Goal: Find specific page/section: Find specific page/section

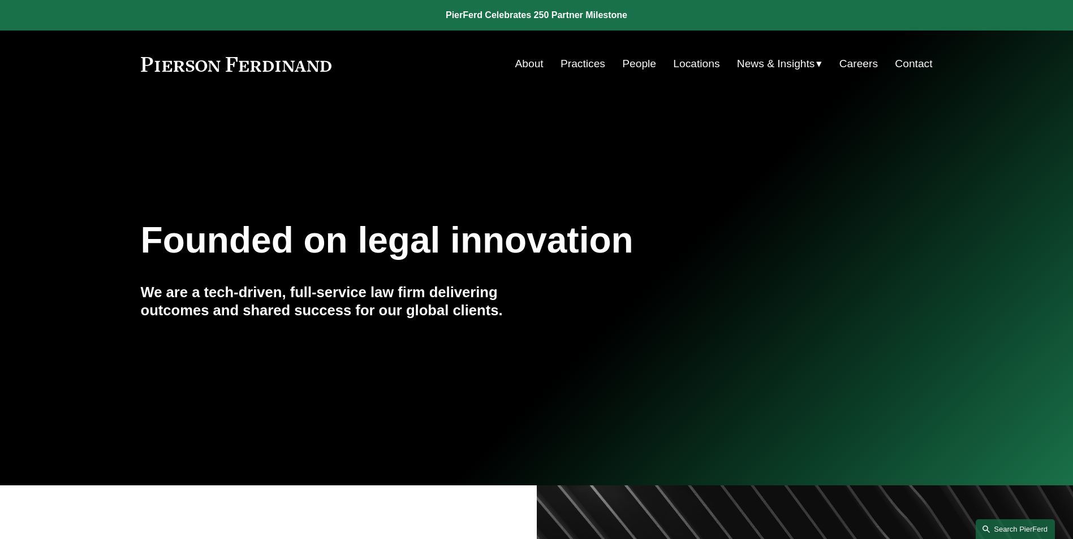
click at [997, 529] on link "Search this site" at bounding box center [1014, 530] width 79 height 20
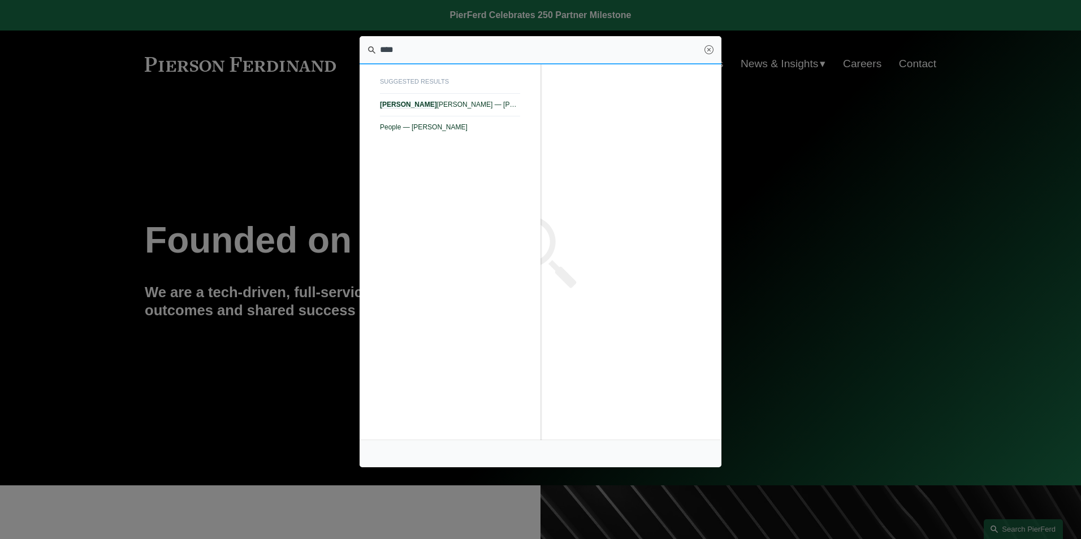
type input "****"
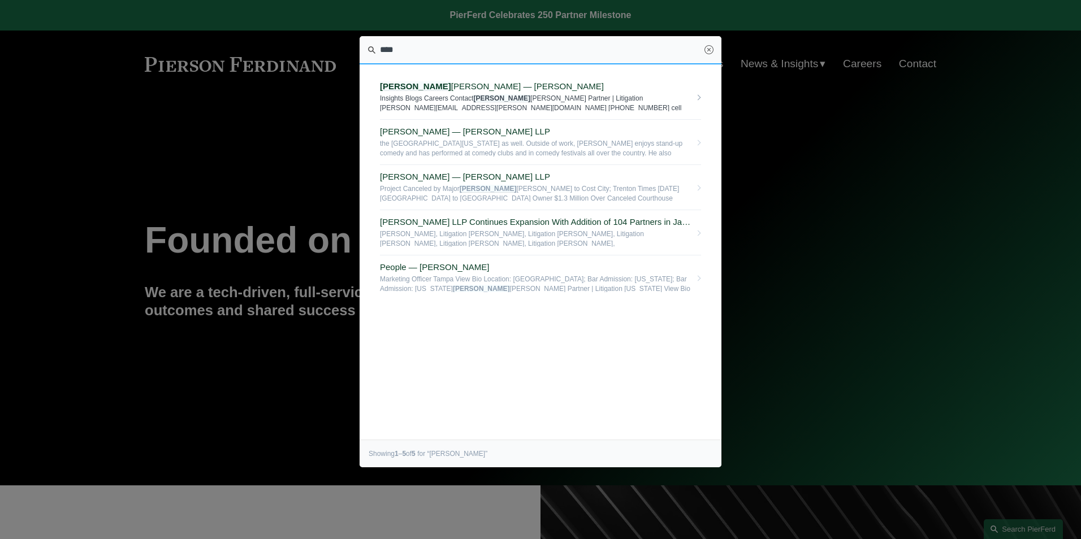
click at [434, 89] on span "[PERSON_NAME] — [PERSON_NAME] LLP" at bounding box center [535, 86] width 311 height 10
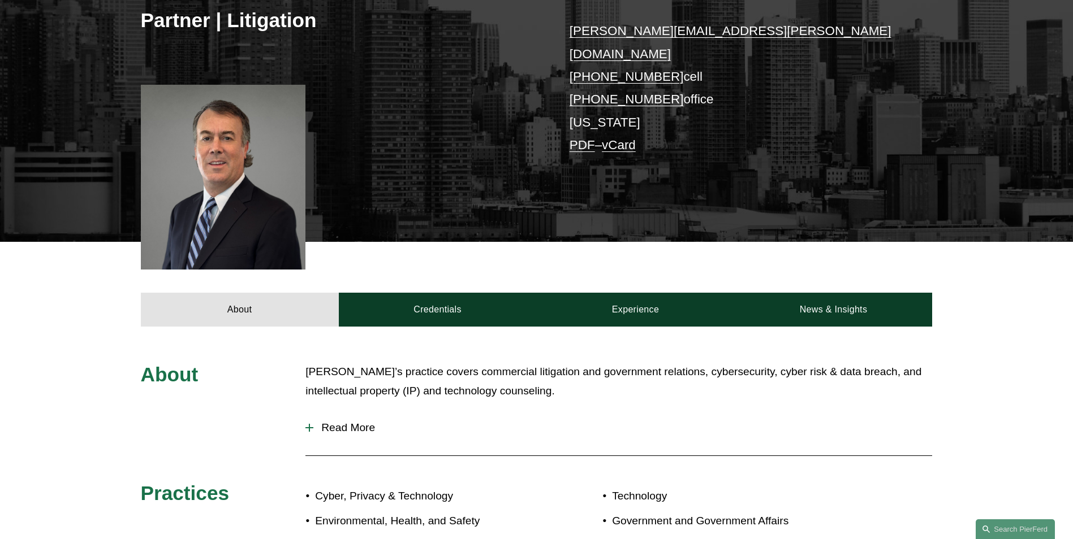
scroll to position [226, 0]
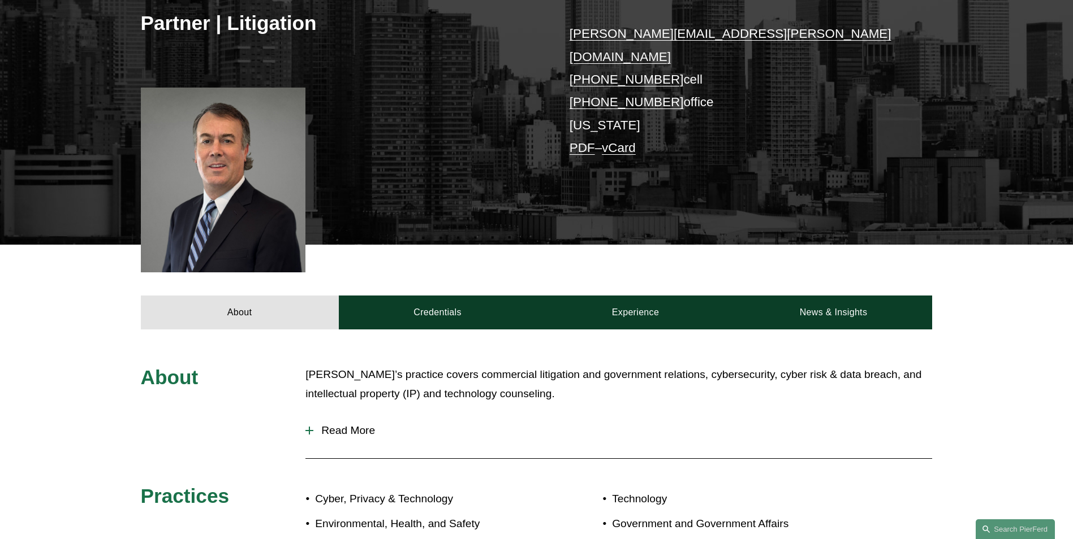
click at [354, 425] on span "Read More" at bounding box center [622, 431] width 619 height 12
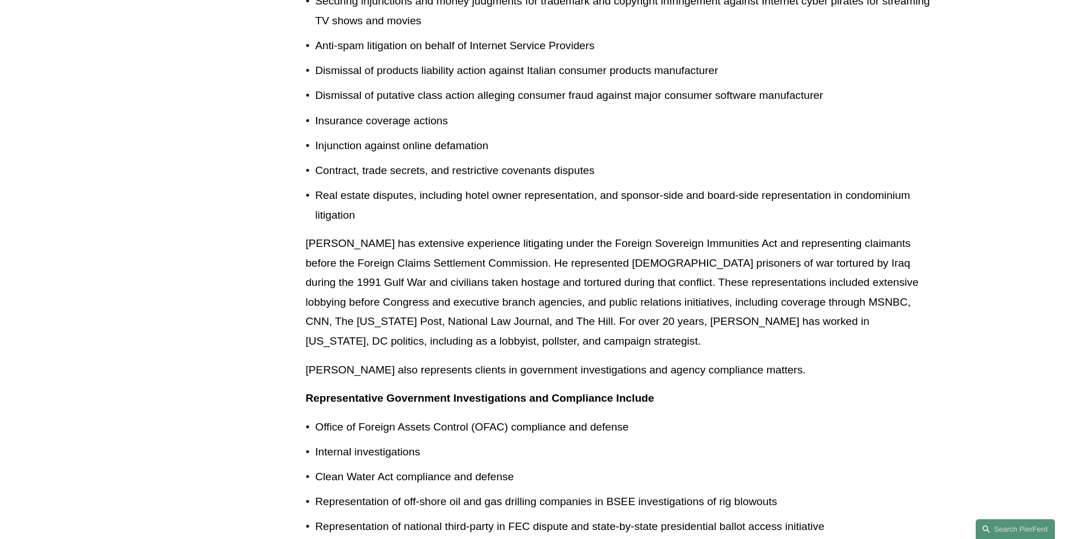
scroll to position [848, 0]
